Goal: Information Seeking & Learning: Learn about a topic

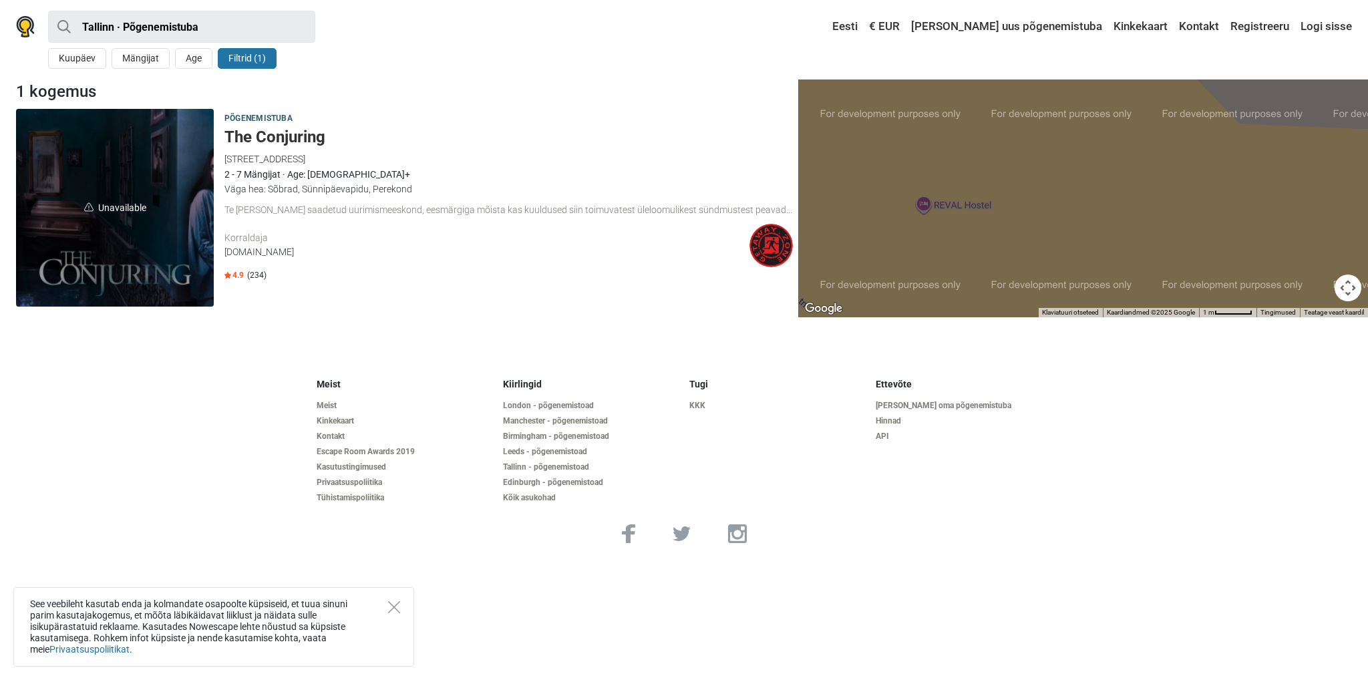
click at [288, 136] on h5 "The Conjuring" at bounding box center [509, 137] width 569 height 19
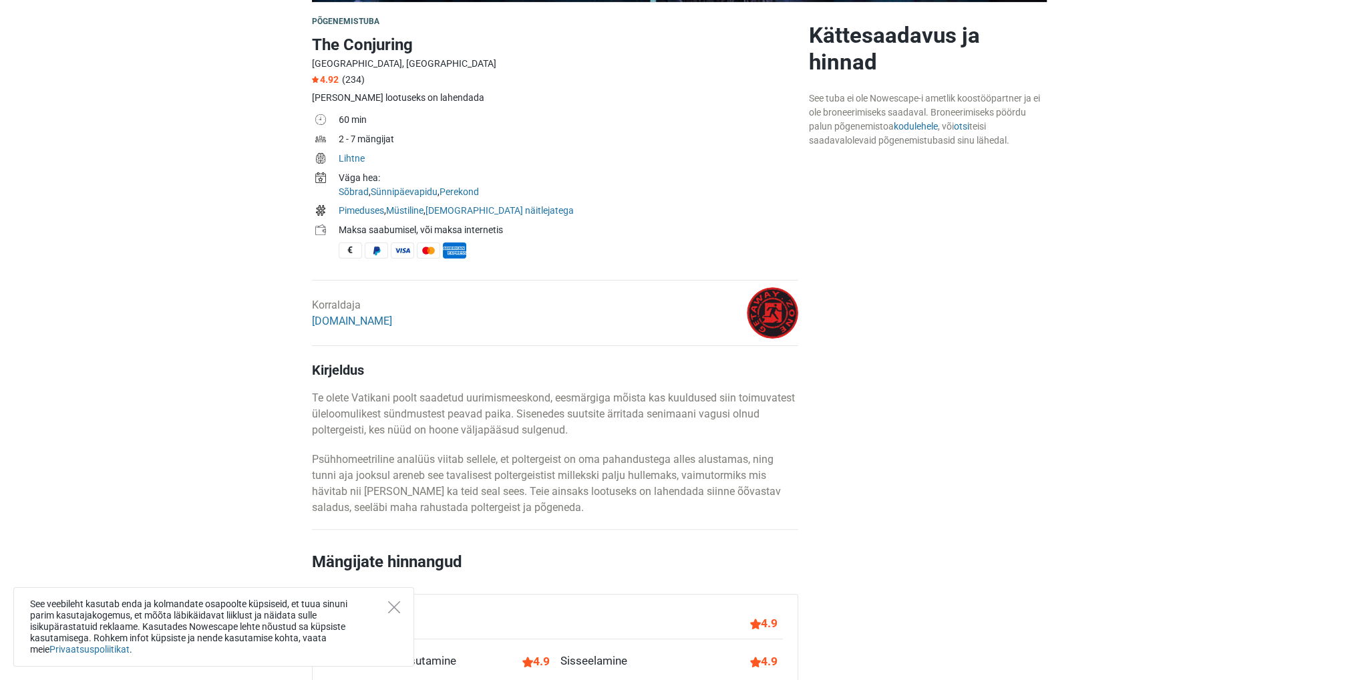
scroll to position [334, 0]
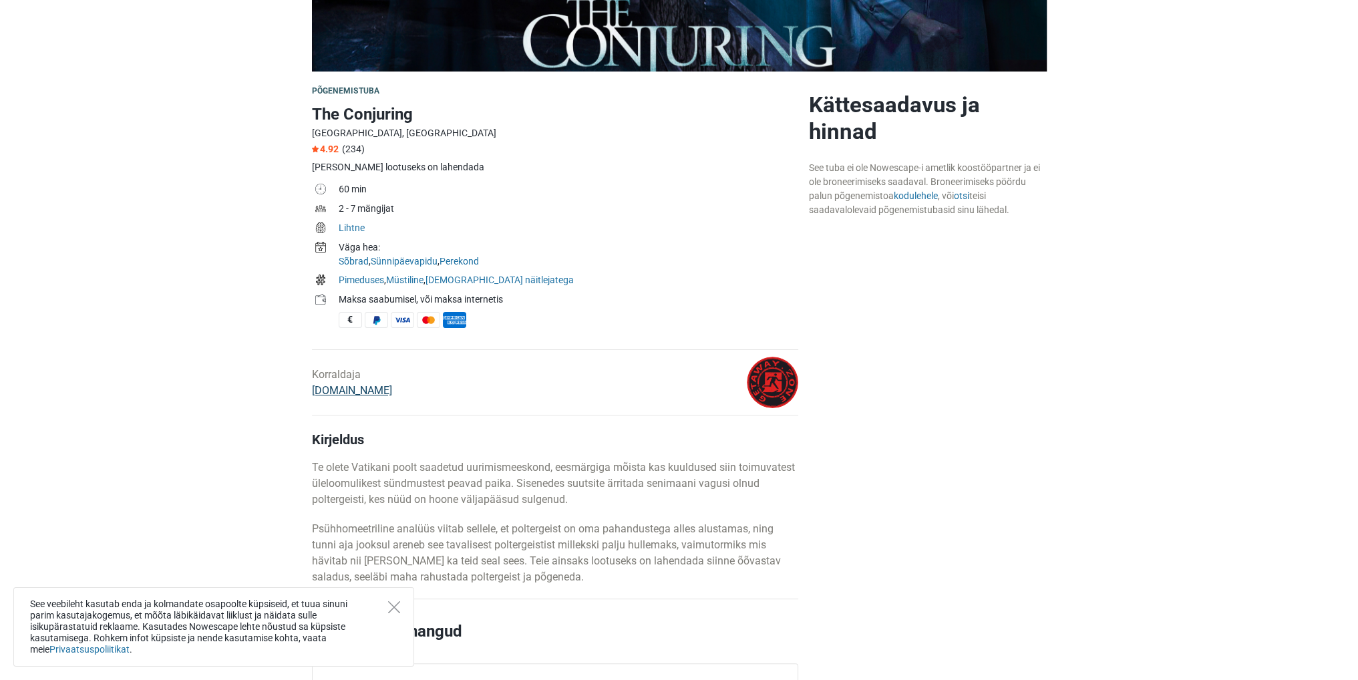
click at [360, 394] on link "[DOMAIN_NAME]" at bounding box center [352, 390] width 80 height 13
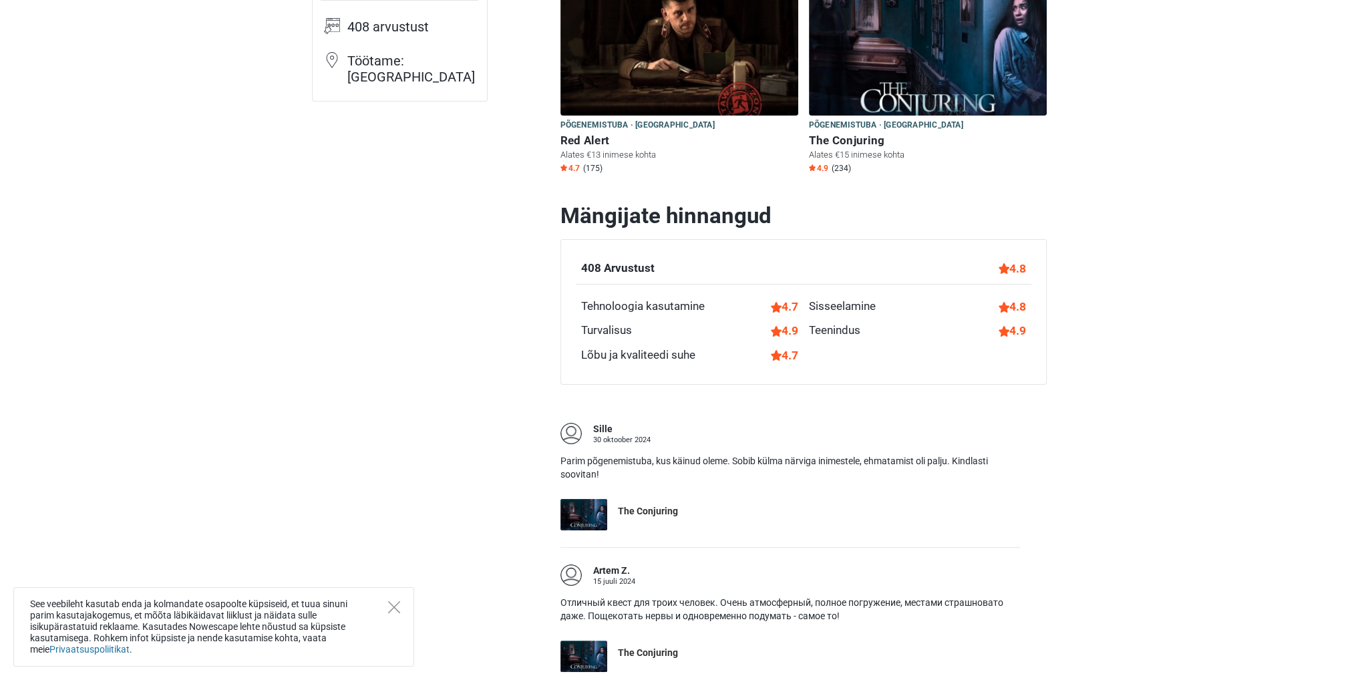
scroll to position [67, 0]
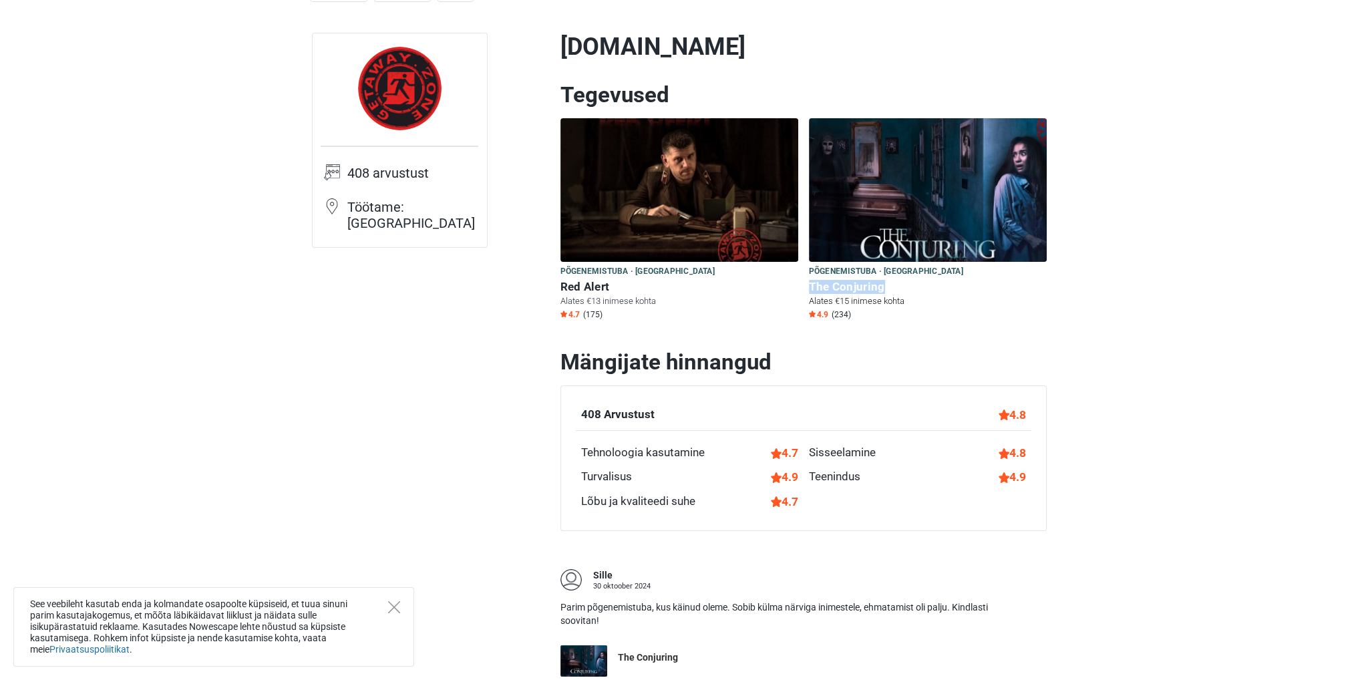
drag, startPoint x: 806, startPoint y: 287, endPoint x: 885, endPoint y: 285, distance: 78.9
click at [885, 285] on div "Põgenemistuba · [GEOGRAPHIC_DATA] Põgenemistuba The Conjuring Alates €15 inimes…" at bounding box center [928, 228] width 249 height 221
copy h6 "The Conjuring"
